Goal: Entertainment & Leisure: Consume media (video, audio)

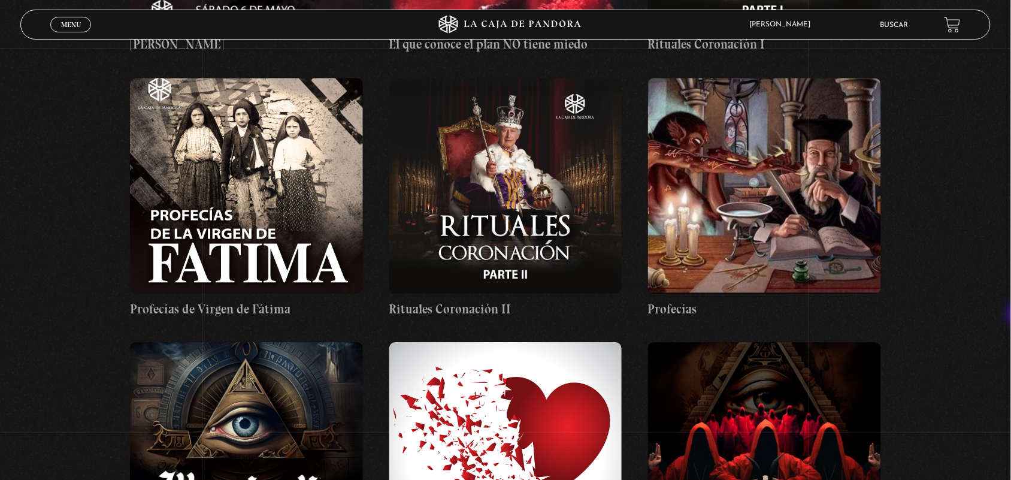
scroll to position [14669, 0]
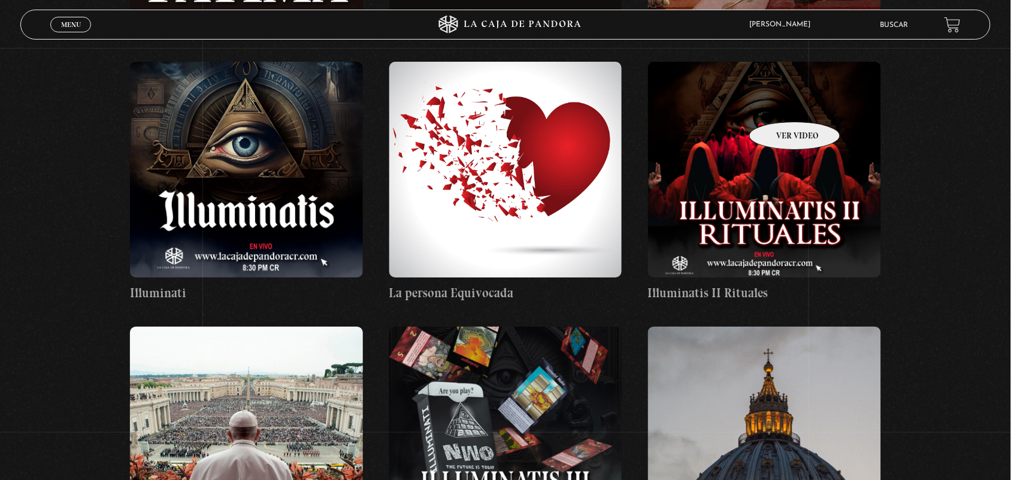
click at [779, 104] on figure at bounding box center [764, 170] width 233 height 216
click at [785, 104] on figure at bounding box center [764, 170] width 233 height 216
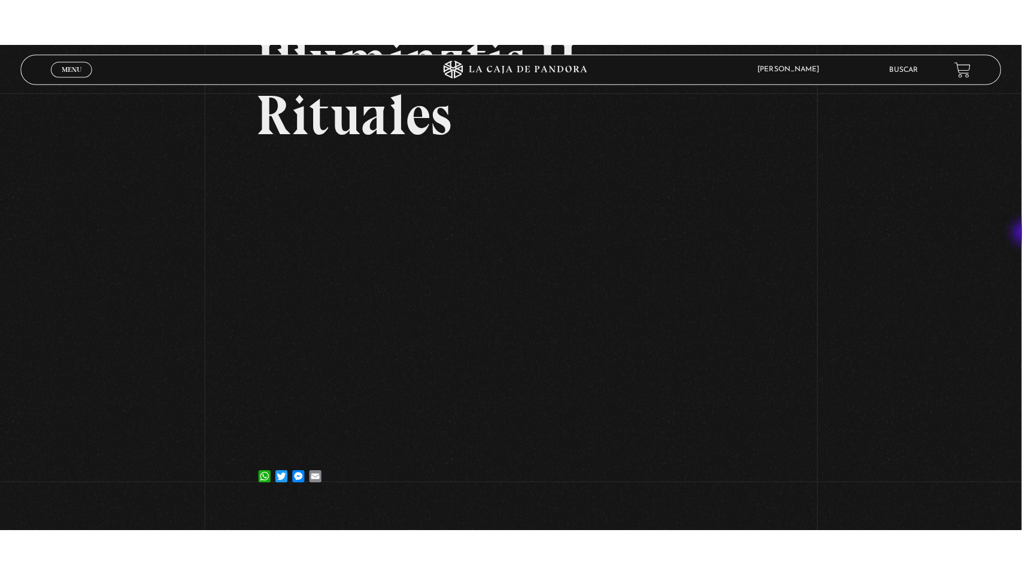
scroll to position [145, 0]
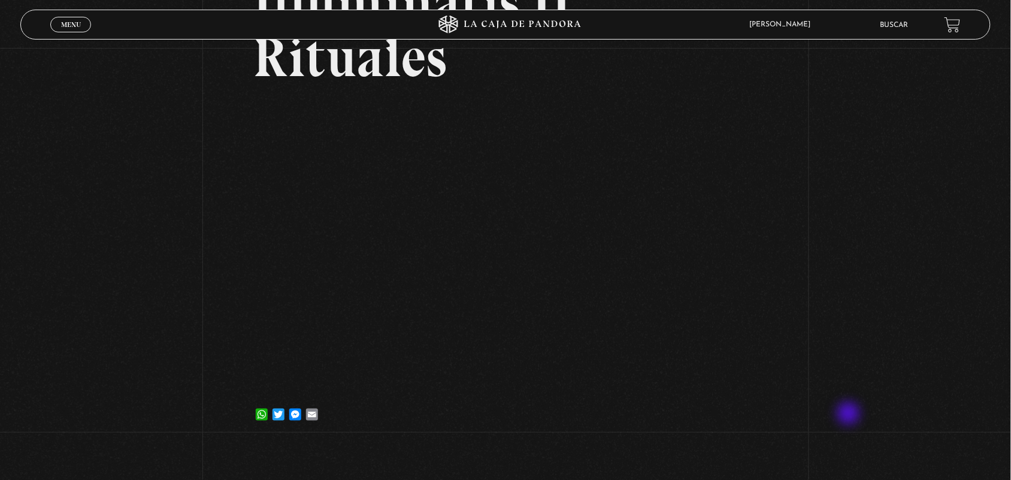
click at [839, 441] on div "Volver 23 mayo, 2023 Illuminatis II Rituales WhatsApp Twitter Messenger Email" at bounding box center [505, 172] width 1011 height 539
